Goal: Task Accomplishment & Management: Use online tool/utility

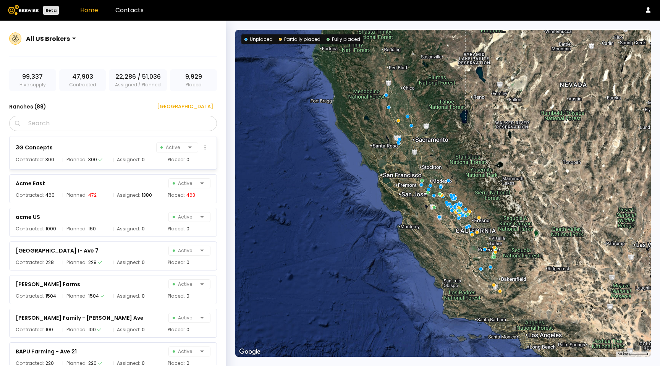
click at [181, 159] on span "Placed:" at bounding box center [176, 160] width 17 height 8
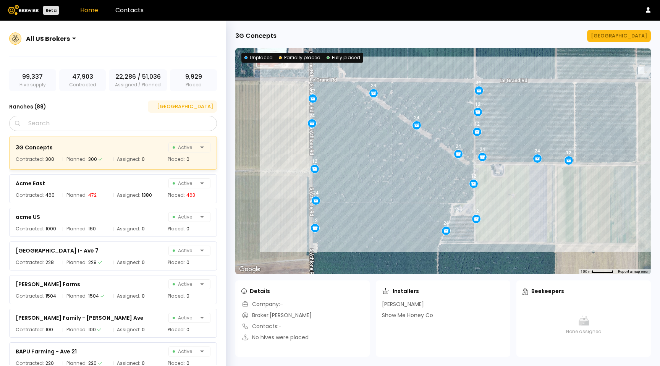
click at [196, 105] on div "[GEOGRAPHIC_DATA]" at bounding box center [182, 107] width 61 height 8
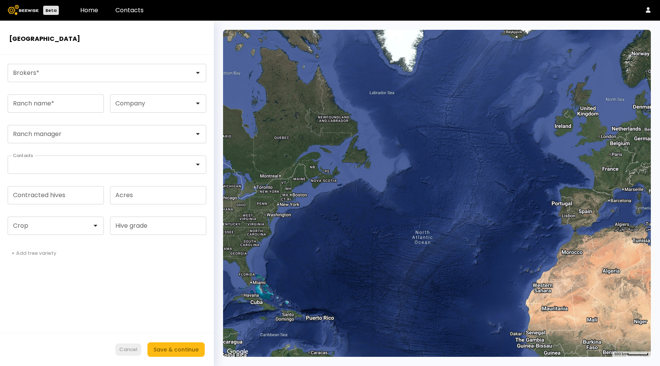
click at [126, 352] on div "Cancel" at bounding box center [128, 350] width 18 height 8
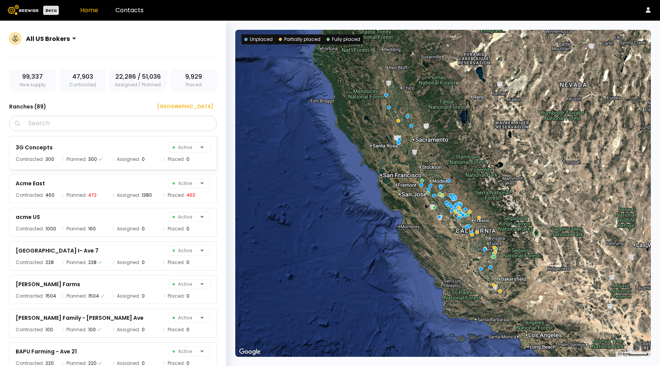
click at [139, 152] on div "3G Concepts Active" at bounding box center [113, 147] width 195 height 10
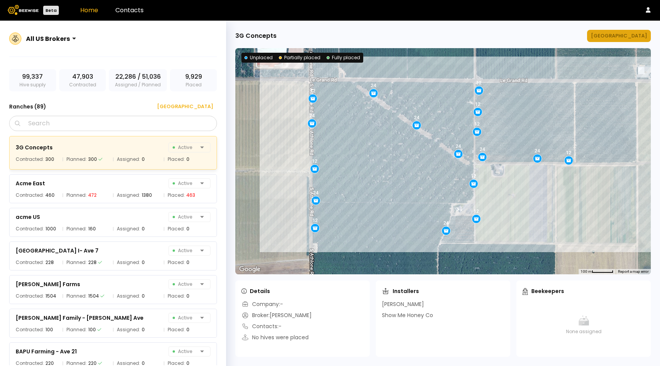
click at [617, 42] on div "3G Concepts Manage Ranch ← Move left → Move right ↑ Move up ↓ Move down + Zoom …" at bounding box center [443, 193] width 434 height 345
click at [617, 39] on div "[GEOGRAPHIC_DATA]" at bounding box center [619, 36] width 56 height 8
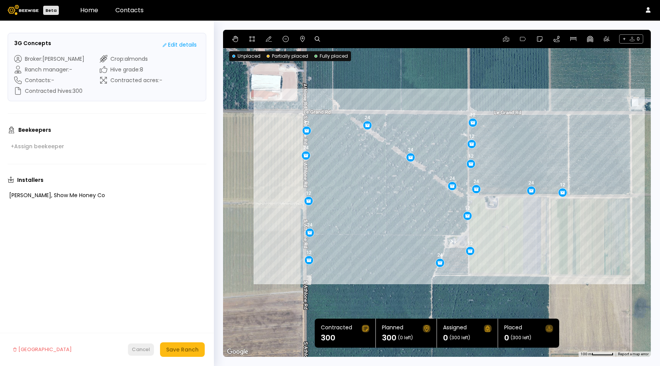
click at [143, 351] on div "Cancel" at bounding box center [141, 350] width 18 height 8
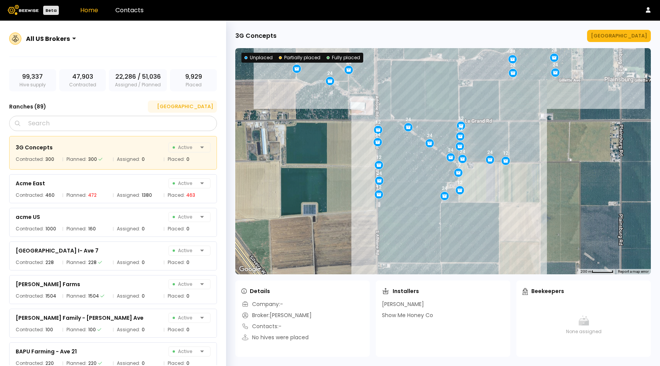
click at [200, 104] on div "[GEOGRAPHIC_DATA]" at bounding box center [182, 107] width 61 height 8
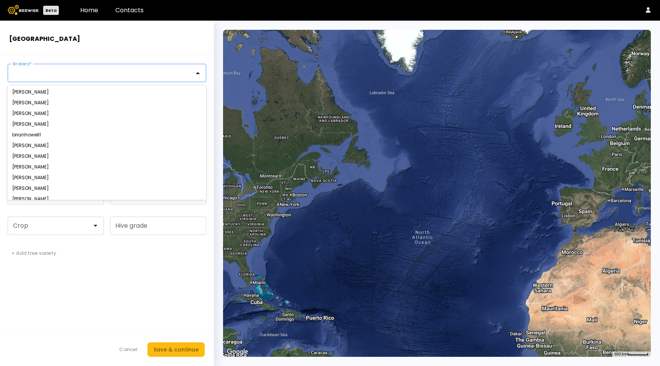
click at [37, 72] on div at bounding box center [103, 72] width 181 height 7
click at [35, 92] on div "Yanor Halimi" at bounding box center [106, 92] width 189 height 5
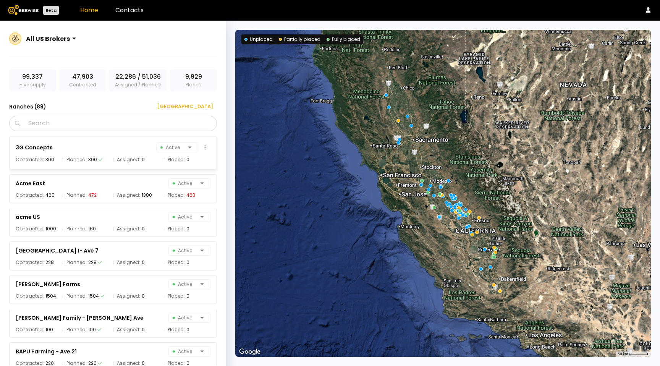
click at [142, 158] on div "0" at bounding box center [143, 160] width 3 height 8
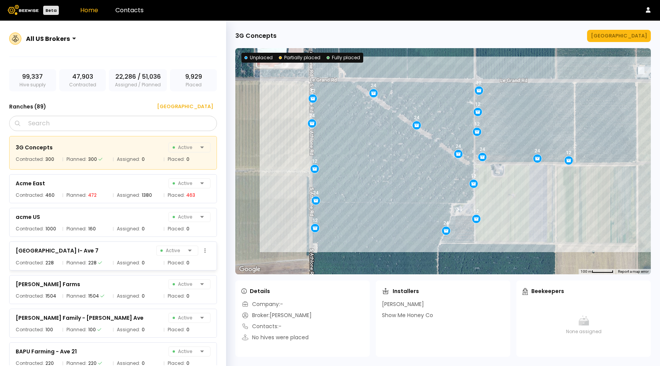
click at [119, 244] on div "[GEOGRAPHIC_DATA] I- Ave 7 Active Contracted: 228 Planned: 228 Assigned: 0 Plac…" at bounding box center [113, 255] width 208 height 29
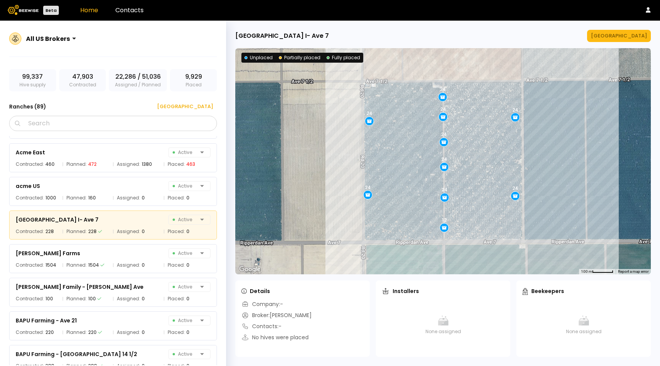
scroll to position [59, 0]
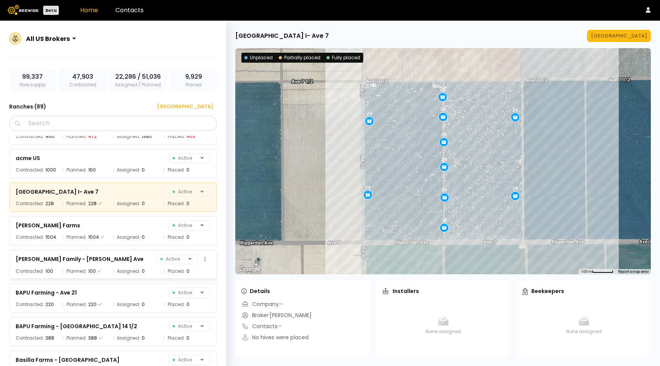
click at [94, 252] on div "[PERSON_NAME] Family - [PERSON_NAME] Ave Active Contracted: 100 Planned: 100 As…" at bounding box center [113, 264] width 208 height 29
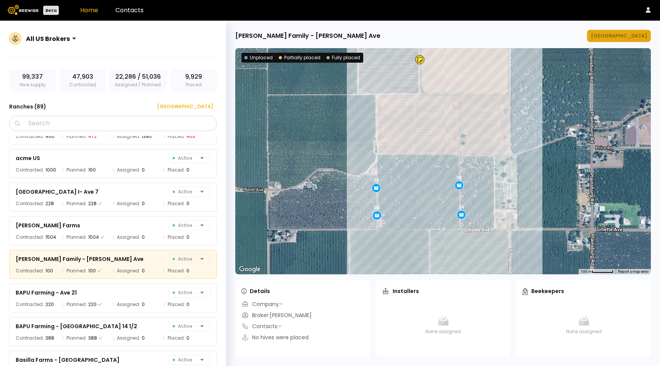
click at [648, 33] on button "[GEOGRAPHIC_DATA]" at bounding box center [619, 36] width 64 height 12
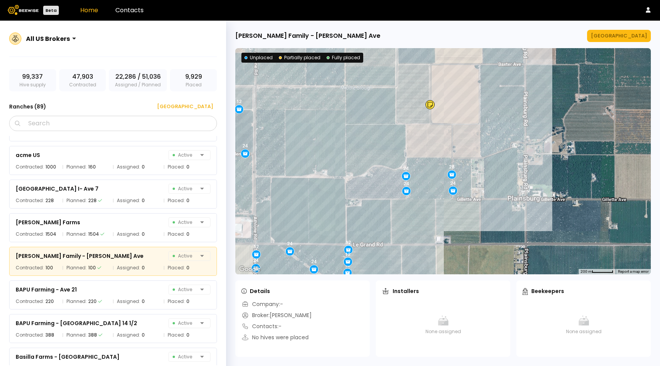
scroll to position [70, 0]
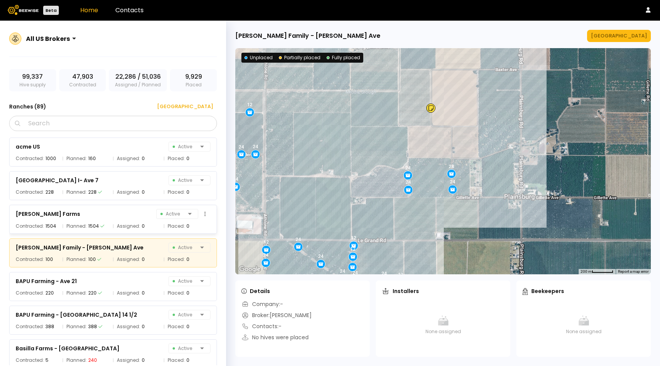
click at [137, 215] on div "[PERSON_NAME] Farms Active" at bounding box center [113, 213] width 195 height 11
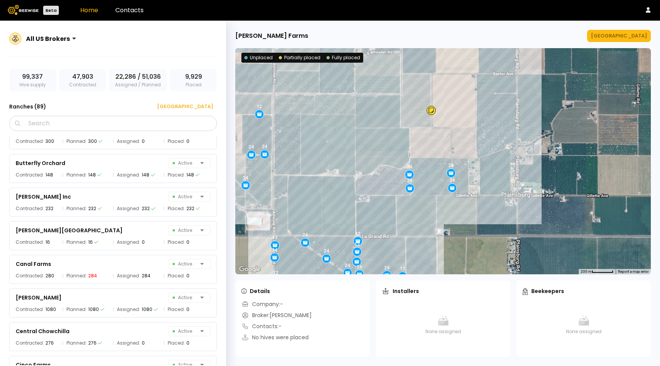
scroll to position [462, 0]
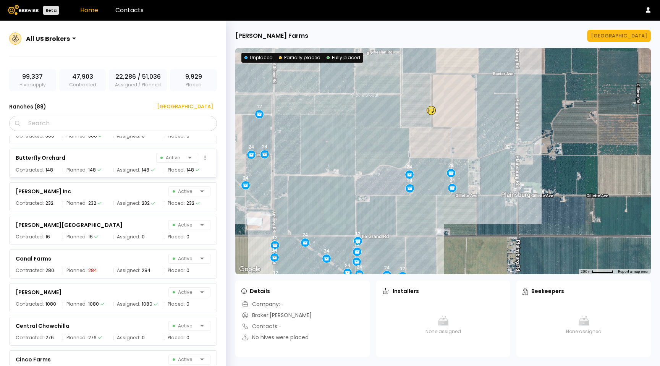
click at [133, 160] on div "Butterfly Orchard Active" at bounding box center [113, 157] width 195 height 11
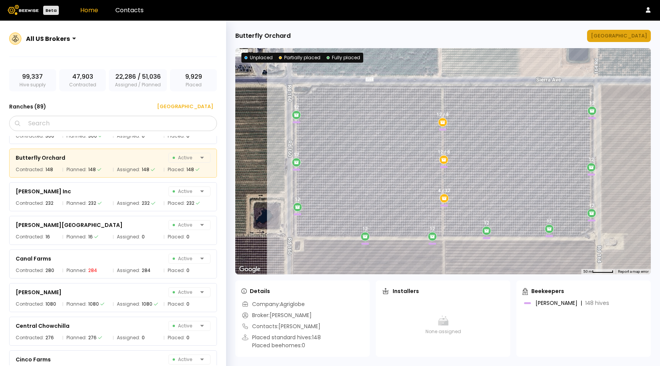
click at [626, 35] on div "[GEOGRAPHIC_DATA]" at bounding box center [619, 36] width 56 height 8
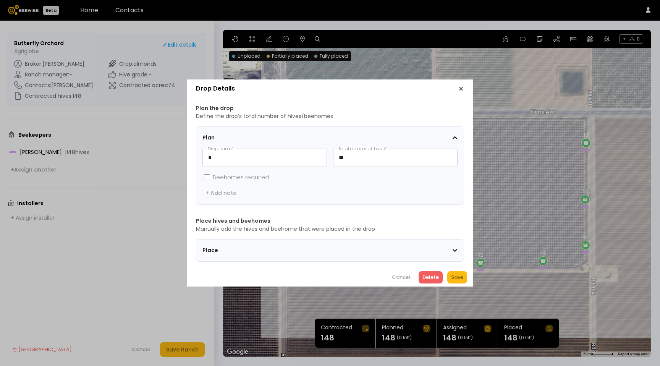
click at [585, 141] on div "Drop Details Plan the drop Define the drop’s total number of hives/beehomes Pla…" at bounding box center [330, 183] width 660 height 366
click at [257, 255] on section "Place" at bounding box center [330, 250] width 268 height 23
click at [258, 252] on section "Place" at bounding box center [330, 250] width 268 height 23
click at [203, 248] on span "Place" at bounding box center [249, 250] width 95 height 8
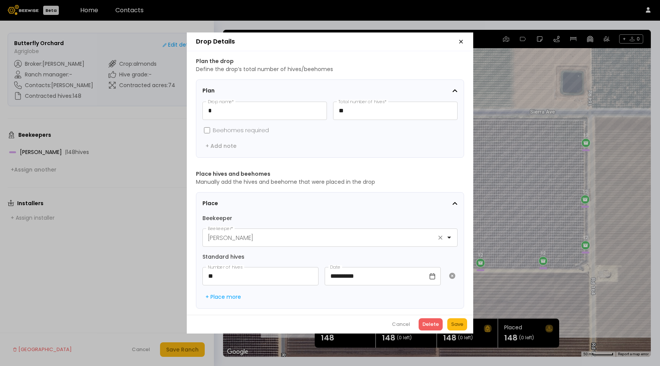
scroll to position [0, 0]
drag, startPoint x: 252, startPoint y: 232, endPoint x: 210, endPoint y: 237, distance: 41.6
click at [210, 237] on div at bounding box center [323, 238] width 231 height 10
click at [459, 39] on icon "button" at bounding box center [461, 42] width 6 height 6
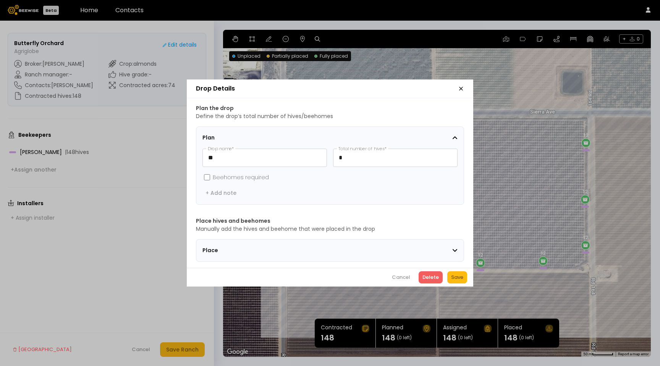
click at [241, 247] on span "Place" at bounding box center [249, 250] width 95 height 8
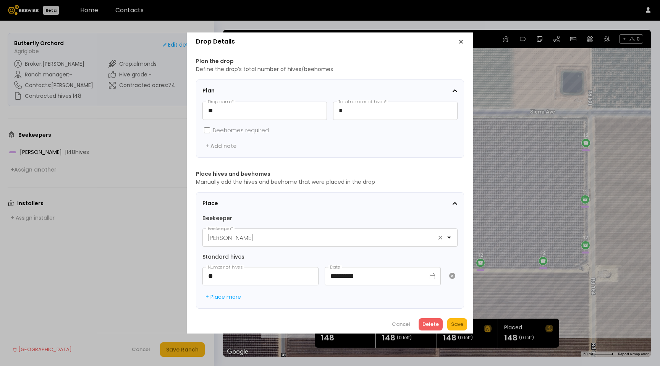
click at [462, 40] on icon "button" at bounding box center [461, 42] width 6 height 6
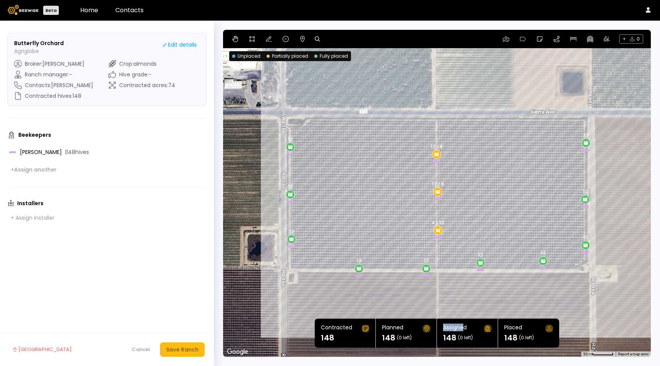
drag, startPoint x: 442, startPoint y: 330, endPoint x: 439, endPoint y: 326, distance: 4.5
click at [439, 326] on div "Assigned 148 (0 left)" at bounding box center [467, 332] width 61 height 29
click at [447, 327] on div "Assigned" at bounding box center [455, 329] width 24 height 8
drag, startPoint x: 511, startPoint y: 339, endPoint x: 373, endPoint y: 344, distance: 137.6
click at [499, 340] on div "Placed 148 (0 left)" at bounding box center [528, 332] width 61 height 29
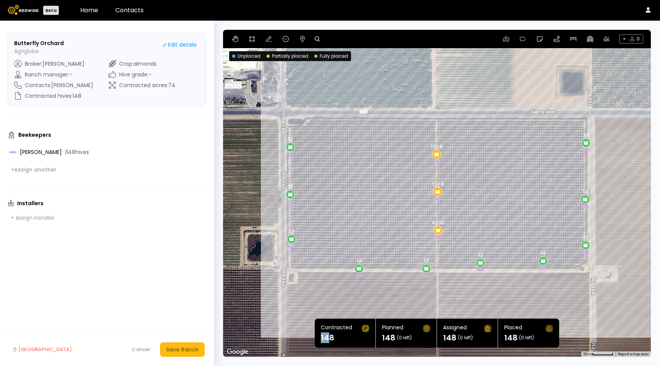
drag, startPoint x: 326, startPoint y: 336, endPoint x: 457, endPoint y: 199, distance: 189.6
click at [321, 338] on h1 "148" at bounding box center [327, 338] width 13 height 8
click at [324, 346] on div "Contracted 148" at bounding box center [345, 332] width 61 height 29
click at [327, 341] on h1 "148" at bounding box center [327, 338] width 13 height 8
